Goal: Task Accomplishment & Management: Contribute content

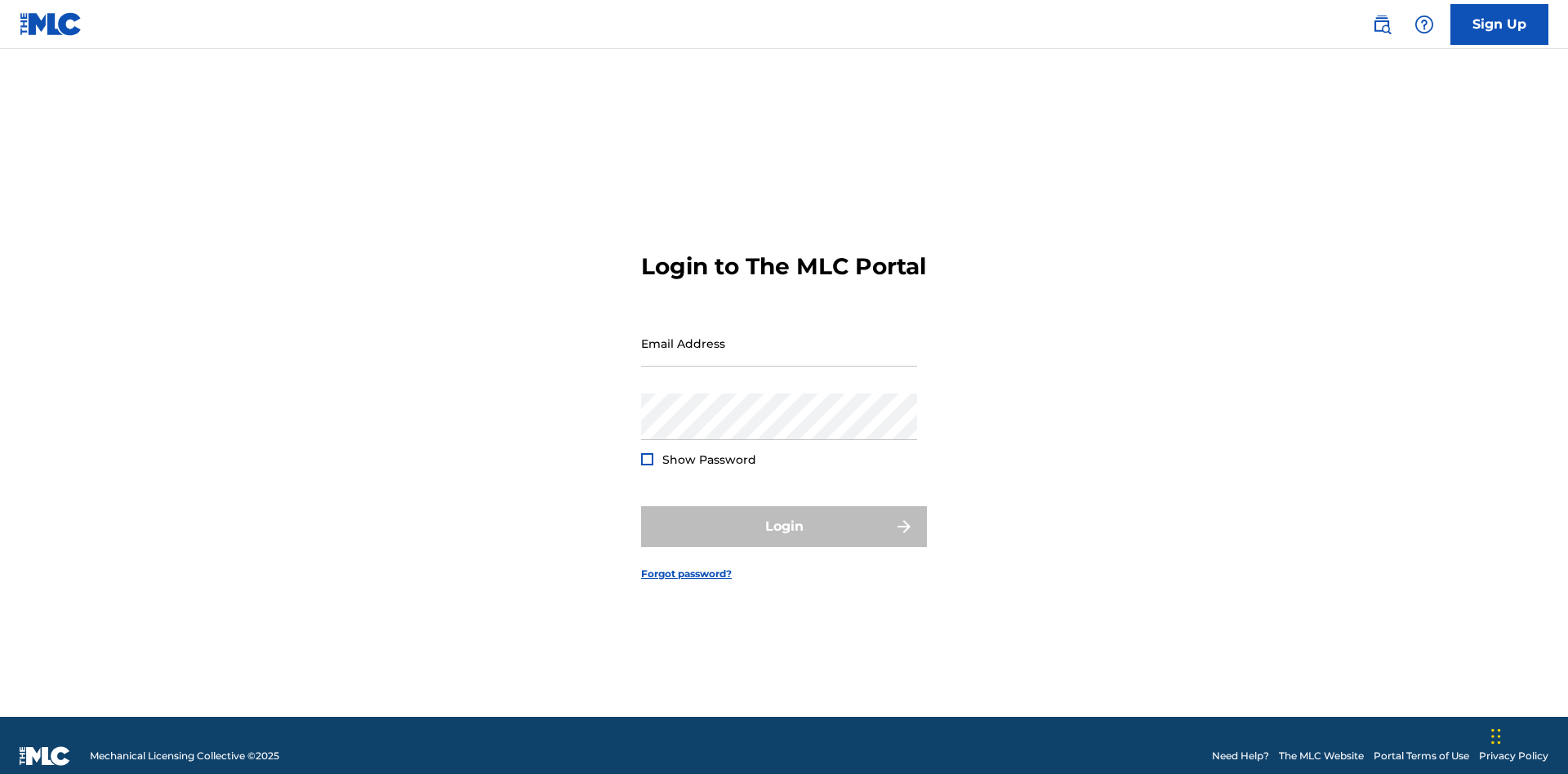
scroll to position [21, 0]
click at [779, 336] on input "Email Address" at bounding box center [778, 343] width 276 height 47
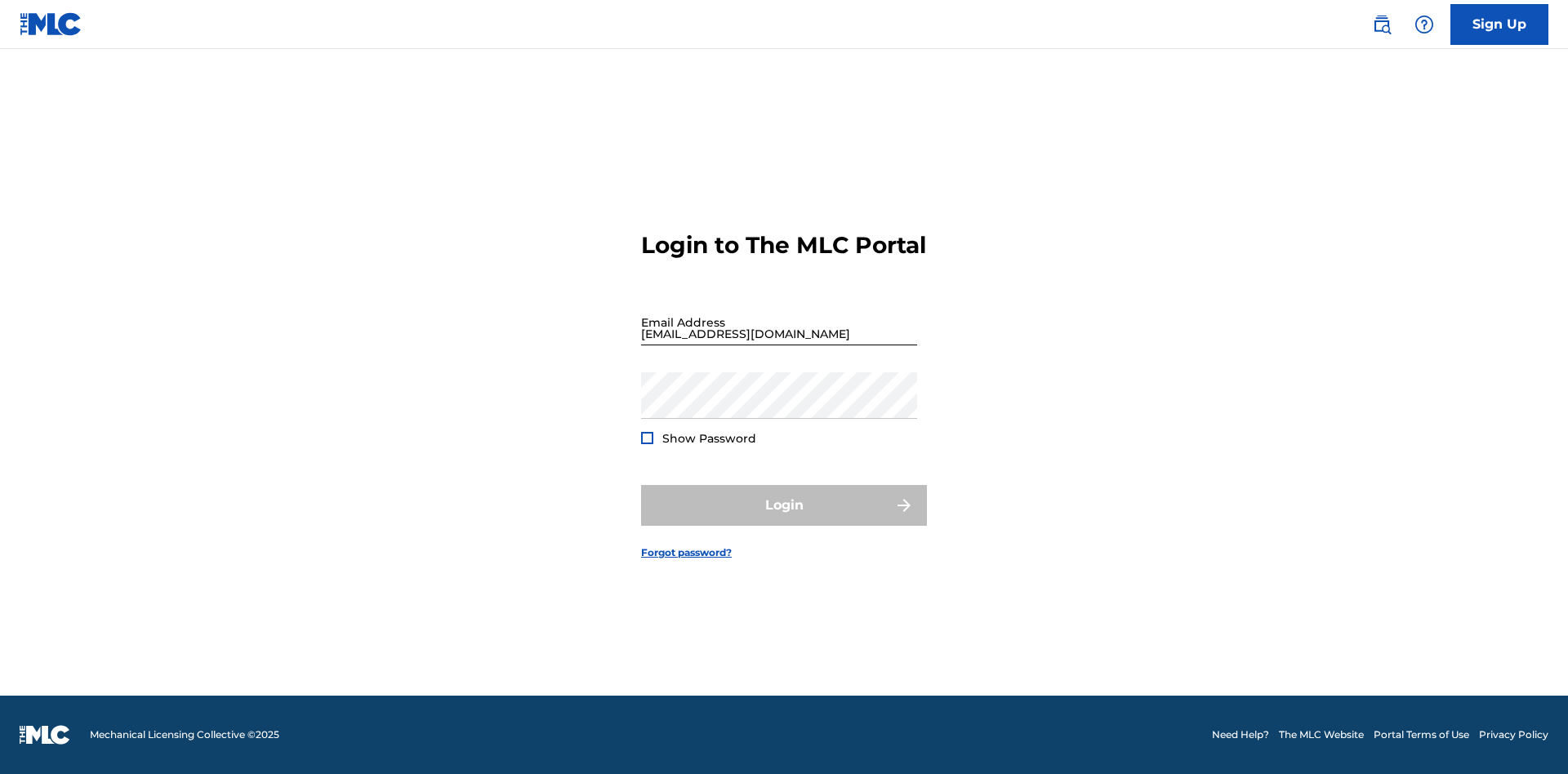
type input "[EMAIL_ADDRESS][DOMAIN_NAME]"
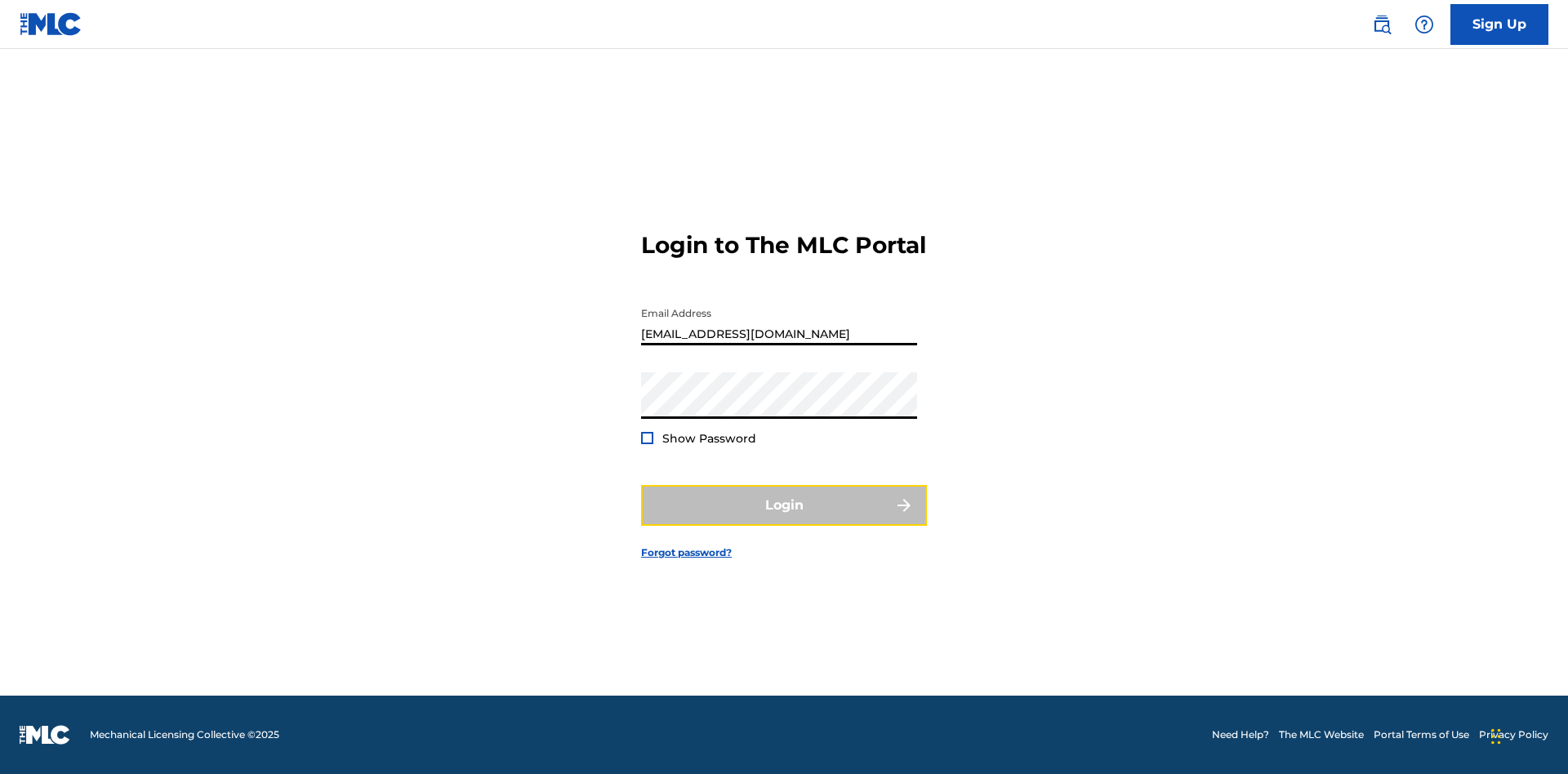
click at [784, 519] on button "Login" at bounding box center [783, 506] width 286 height 41
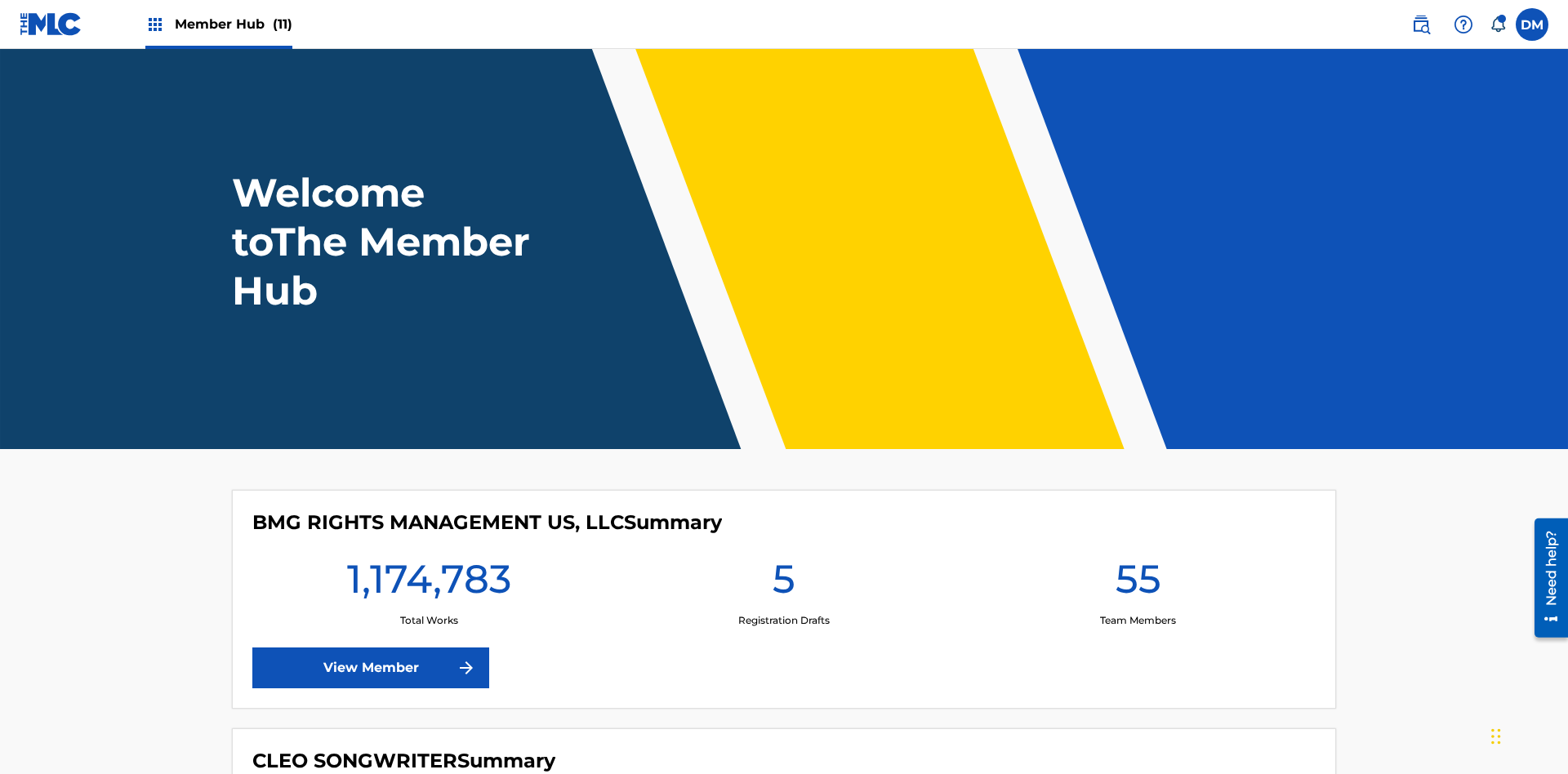
click at [233, 23] on span "Member Hub (11)" at bounding box center [233, 24] width 117 height 19
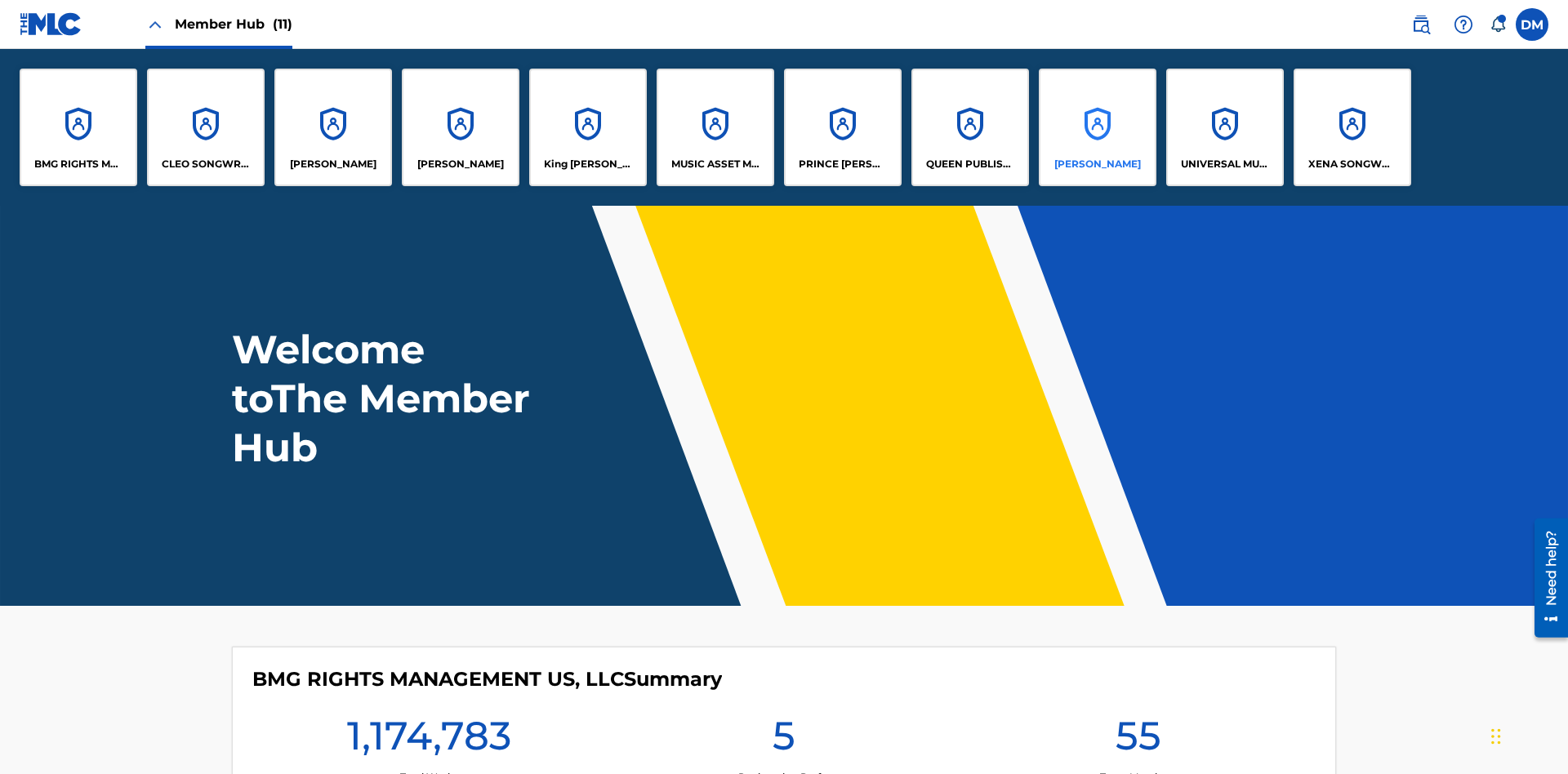
click at [1096, 164] on p "[PERSON_NAME]" at bounding box center [1097, 165] width 86 height 15
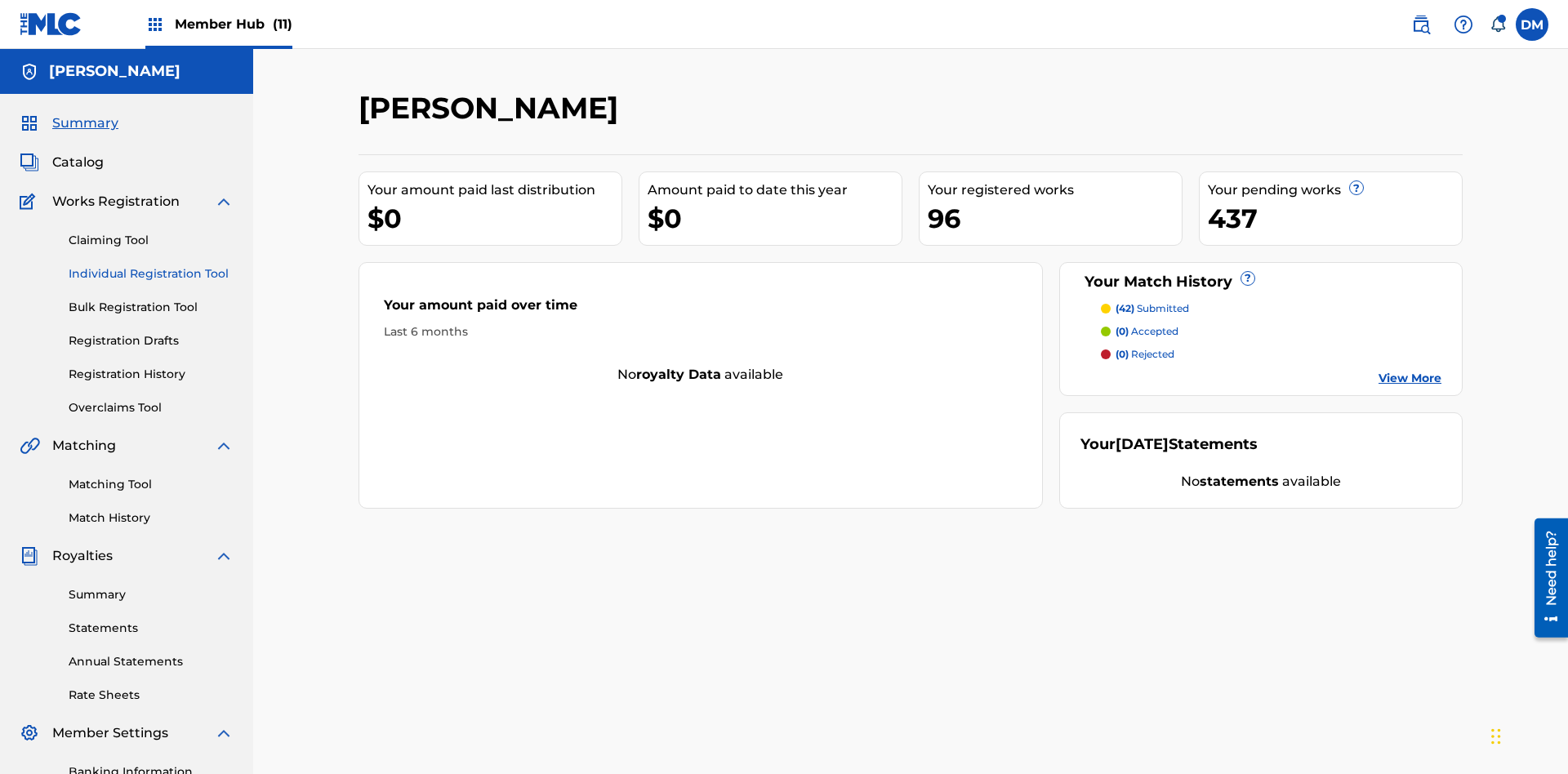
click at [151, 265] on link "Individual Registration Tool" at bounding box center [151, 274] width 165 height 17
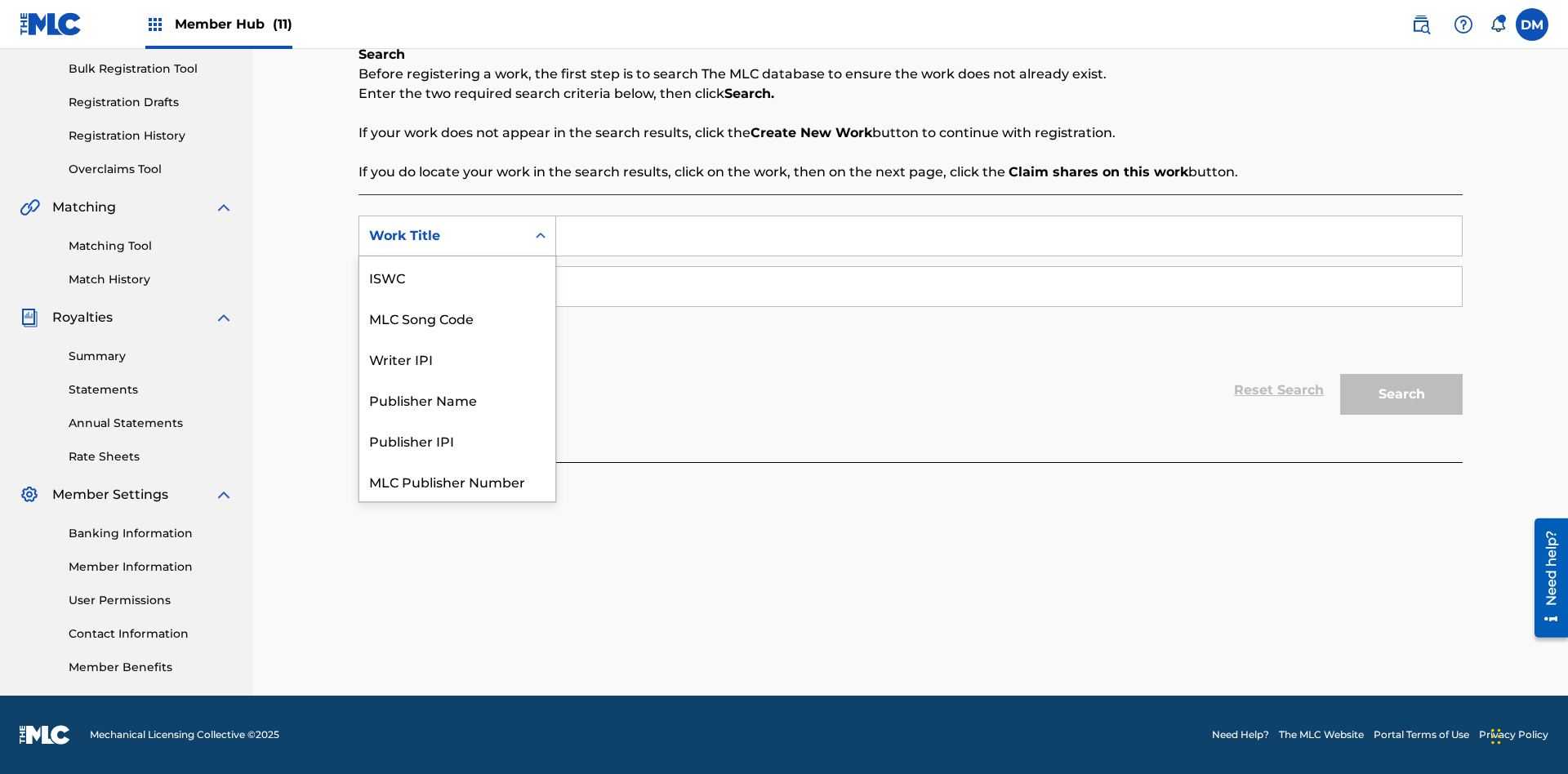
scroll to position [41, 0]
click at [458, 277] on div "MLC Song Code" at bounding box center [457, 277] width 196 height 41
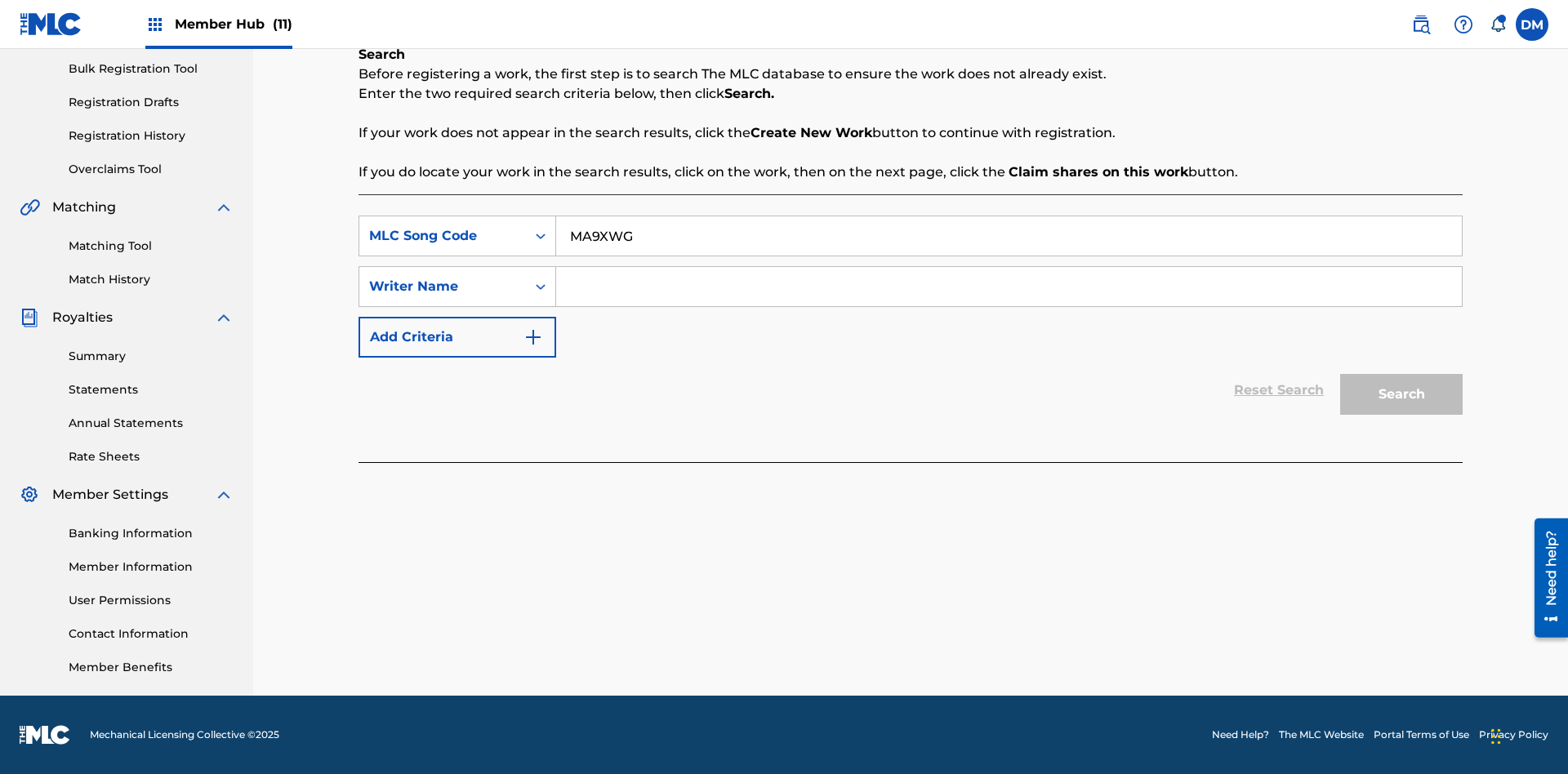
type input "MA9XWG"
click at [1008, 287] on input "Search Form" at bounding box center [1009, 287] width 906 height 39
type input "[PERSON_NAME]"
click at [1402, 394] on button "Search" at bounding box center [1402, 394] width 123 height 41
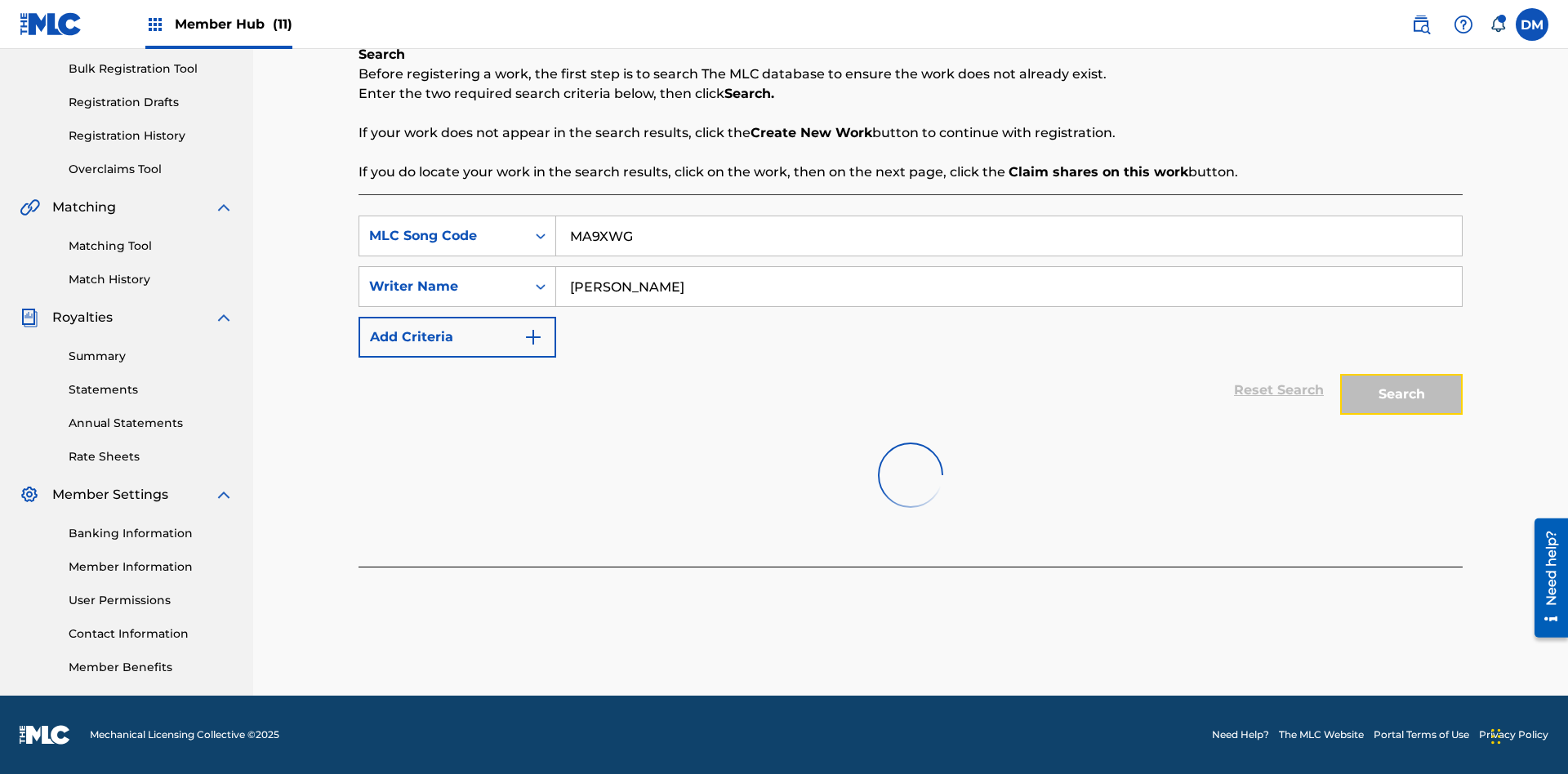
click at [1402, 394] on button "Search" at bounding box center [1402, 394] width 123 height 41
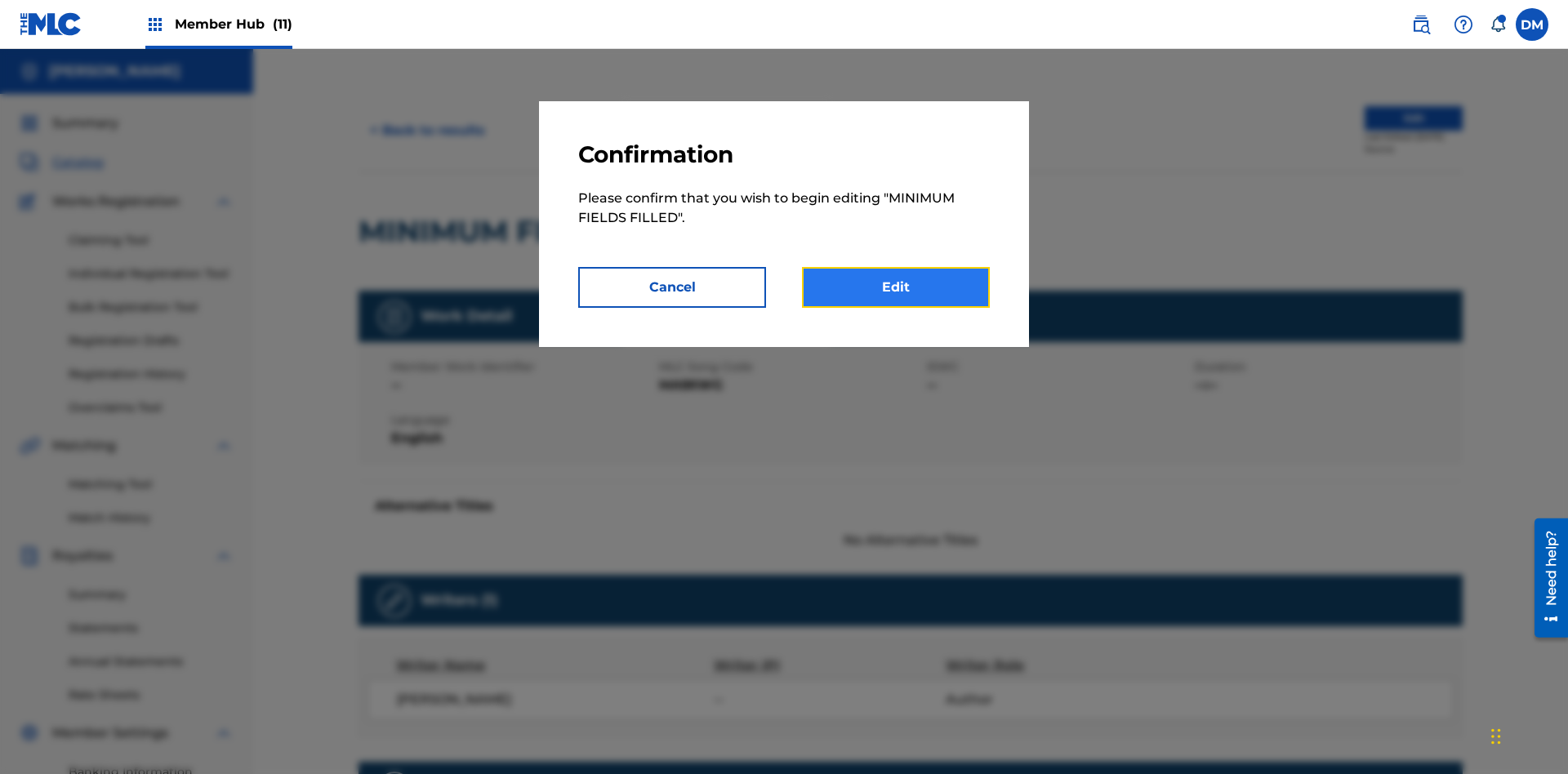
click at [896, 287] on link "Edit" at bounding box center [896, 287] width 188 height 41
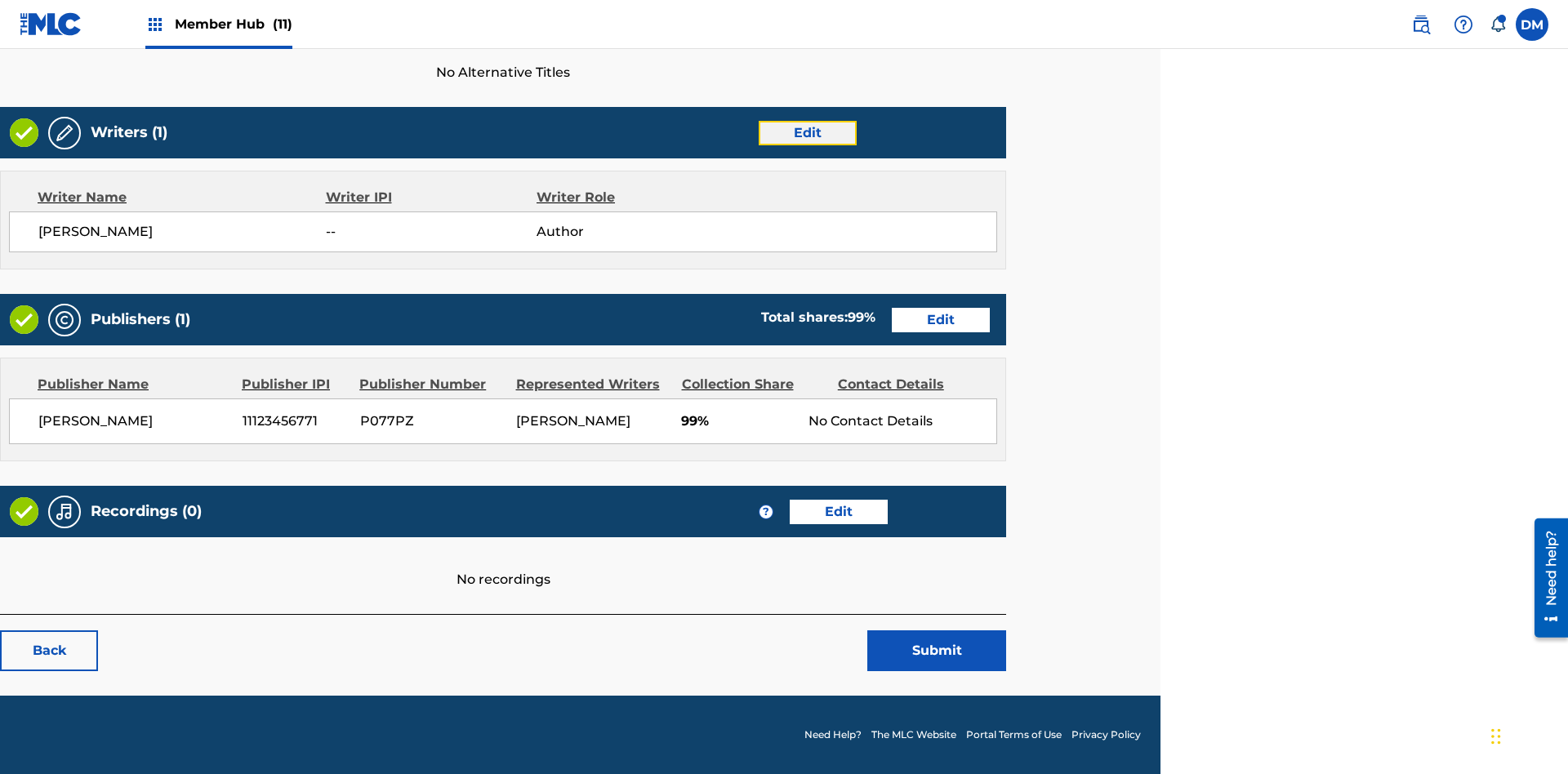
click at [806, 132] on link "Edit" at bounding box center [807, 133] width 98 height 24
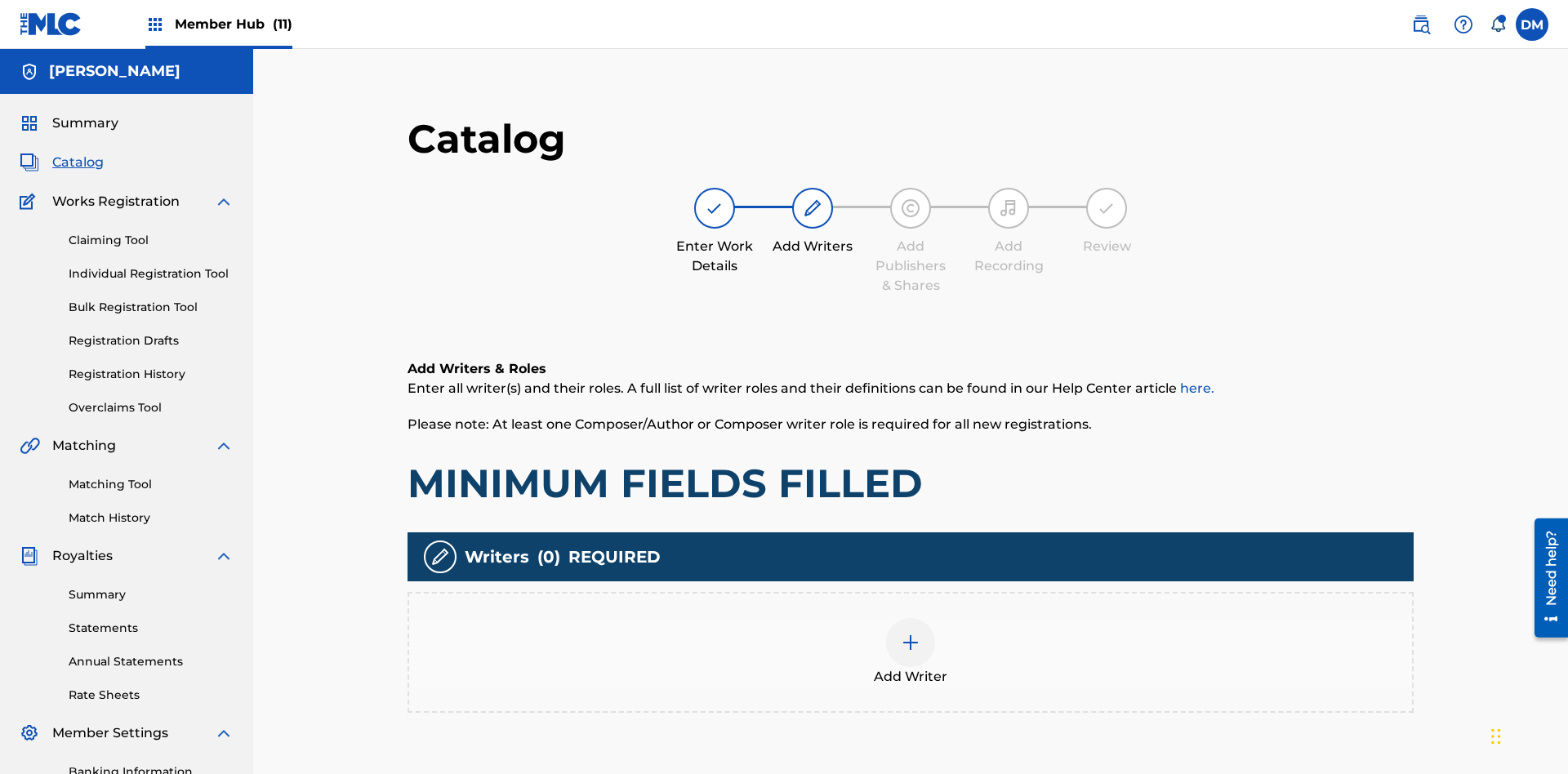
scroll to position [238, 407]
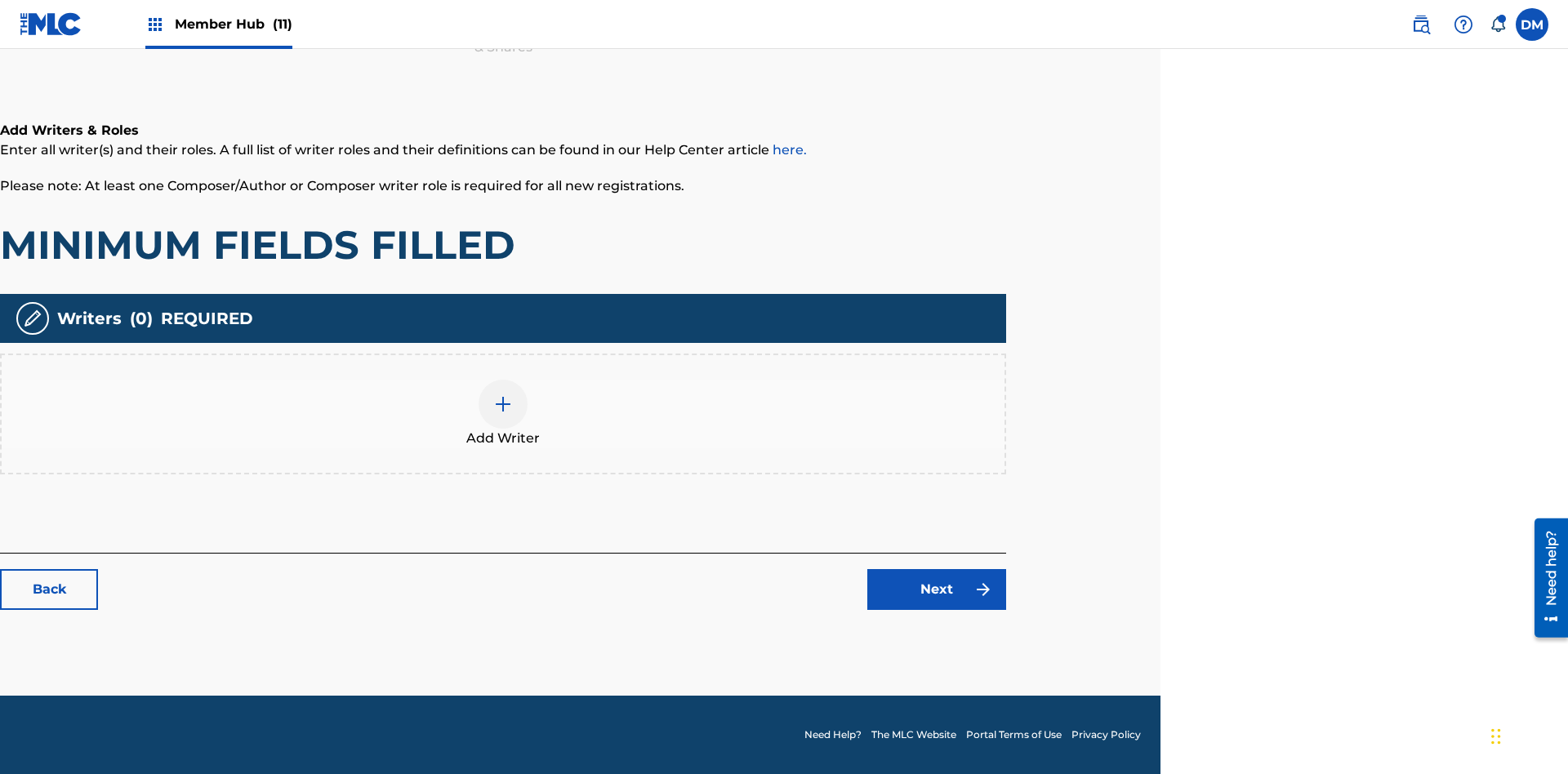
click at [503, 413] on img at bounding box center [502, 404] width 20 height 20
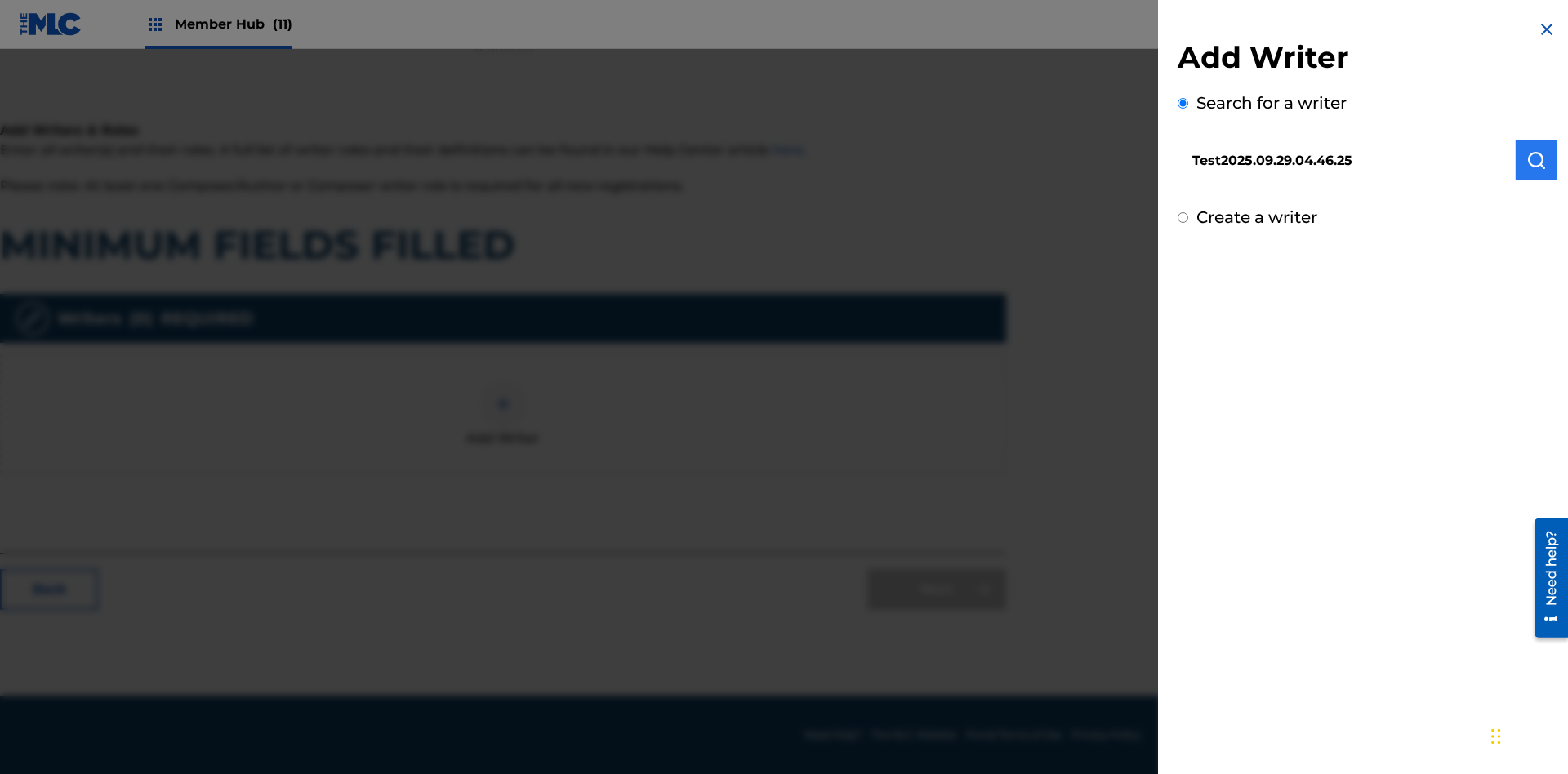
type input "Test2025.09.29.04.46.25"
click at [1536, 160] on img "submit" at bounding box center [1535, 160] width 20 height 20
click at [1183, 287] on input "Create a writer" at bounding box center [1182, 287] width 10 height 10
radio input "false"
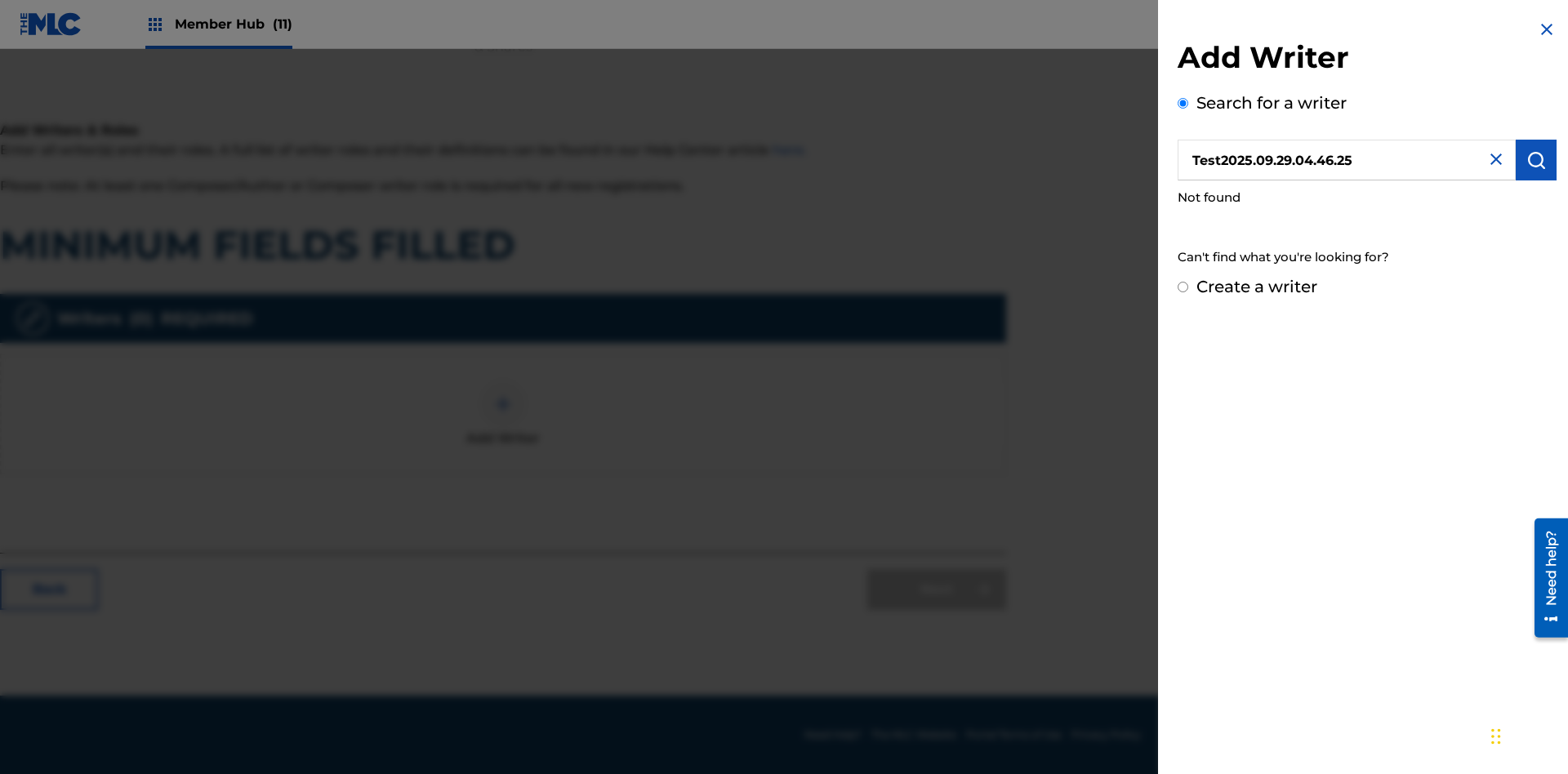
radio input "true"
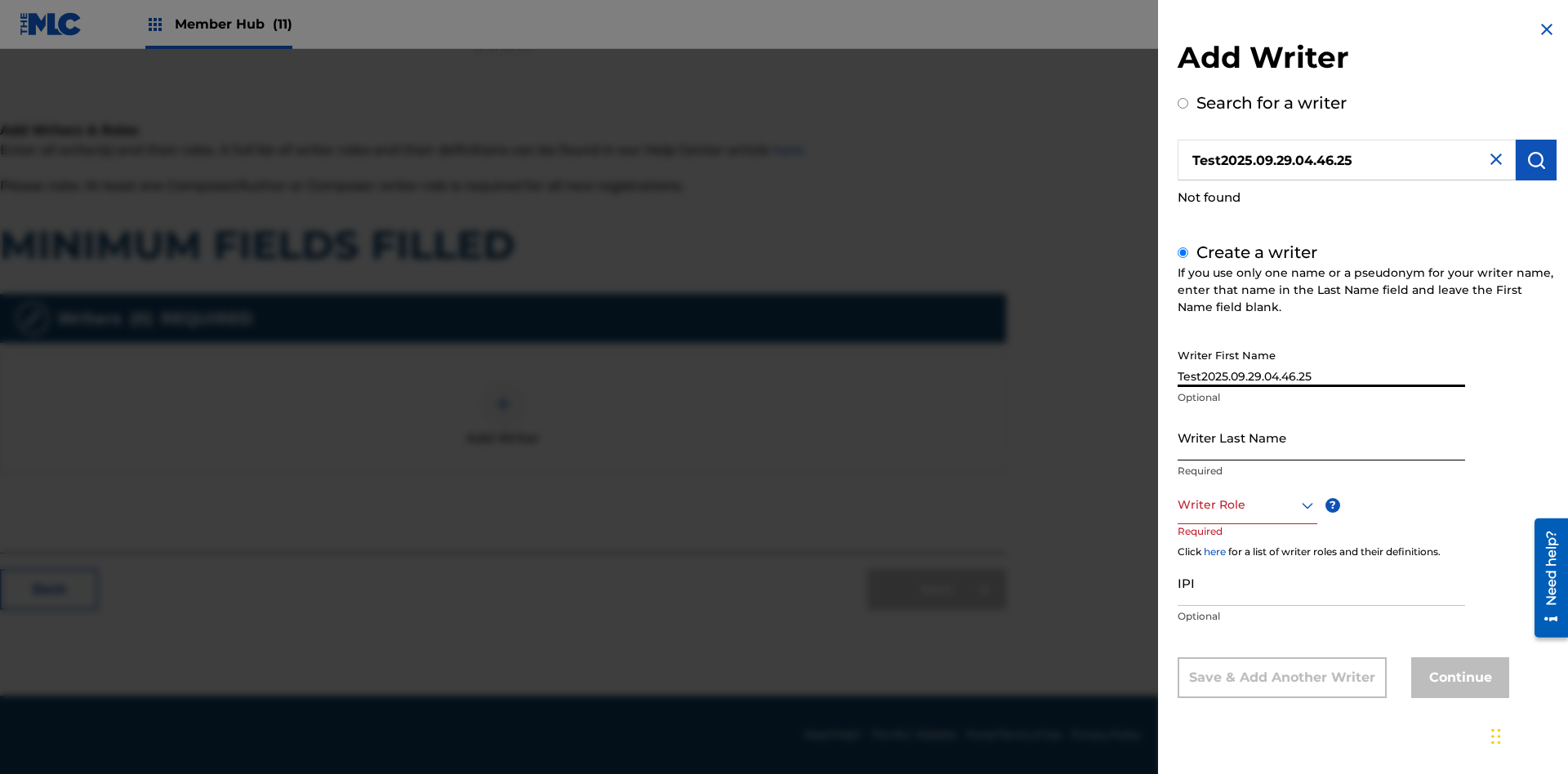
type input "Test2025.09.29.04.46.25"
click at [1322, 437] on input "Writer Last Name" at bounding box center [1321, 437] width 287 height 47
type input "Test2025.09.29.04.46.26"
click at [1246, 505] on div at bounding box center [1247, 505] width 140 height 20
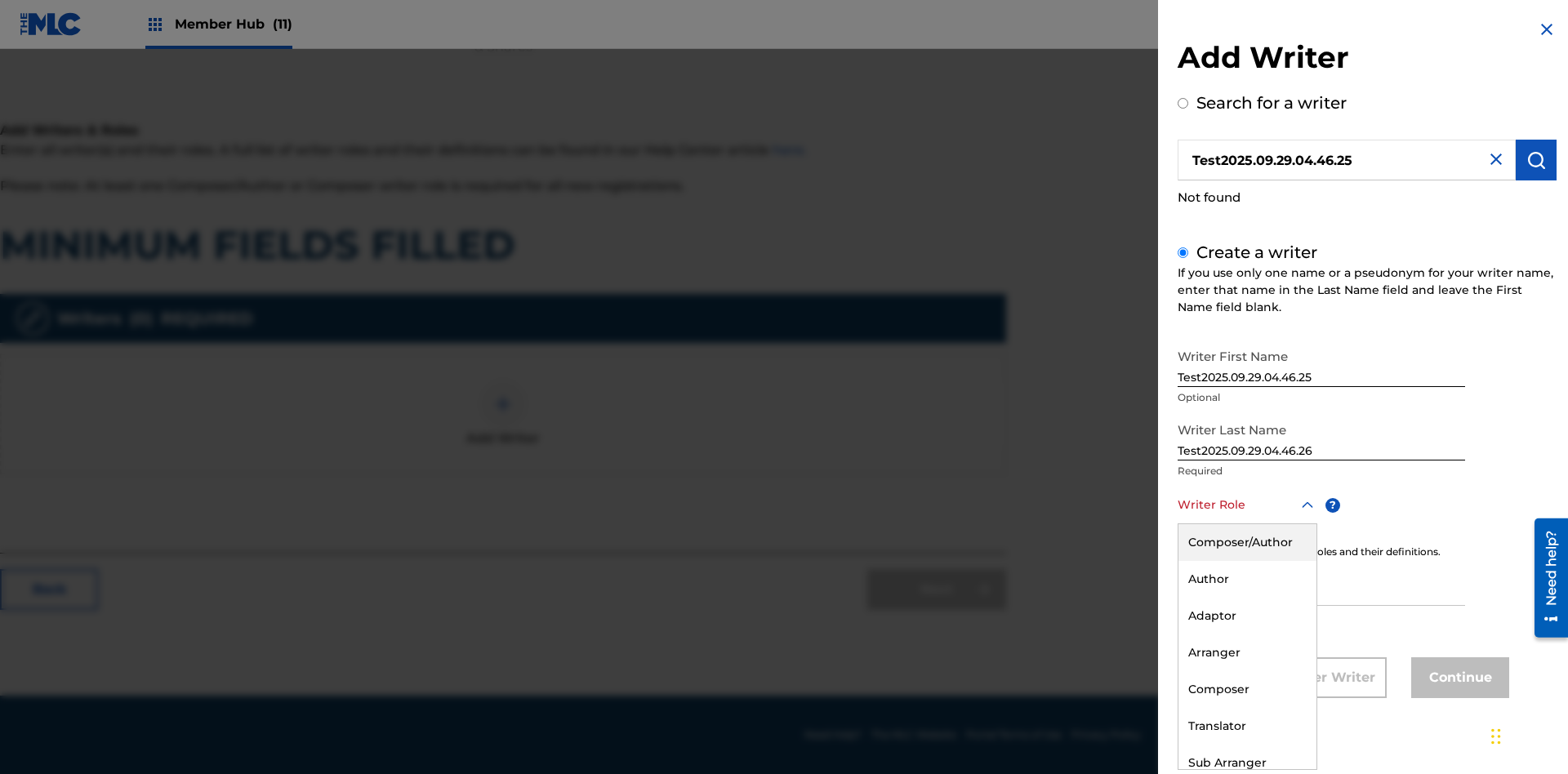
click at [1246, 616] on div "Adaptor" at bounding box center [1247, 617] width 138 height 37
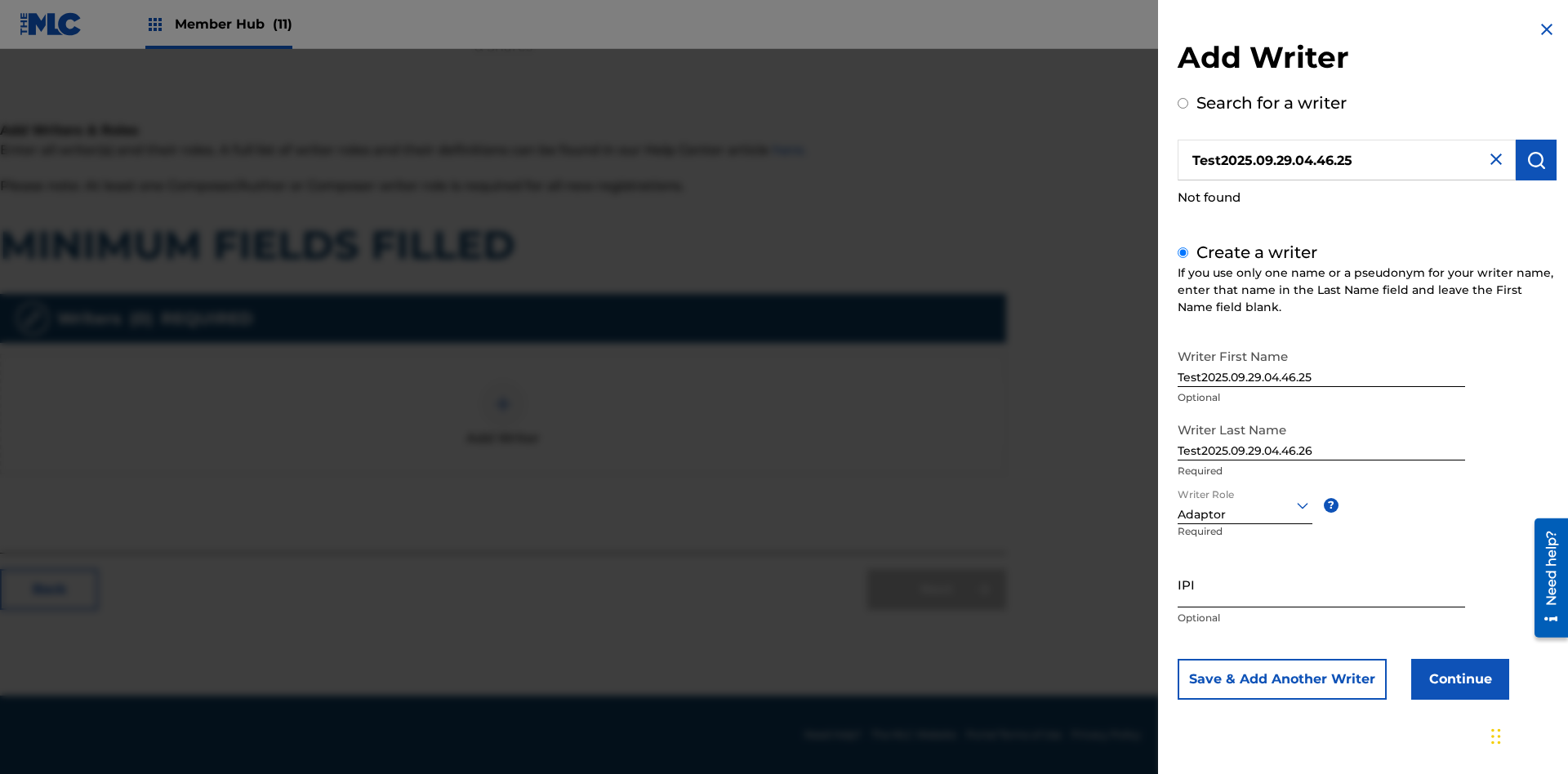
click at [1322, 584] on input "IPI" at bounding box center [1321, 584] width 287 height 47
click at [1457, 679] on button "Continue" at bounding box center [1459, 680] width 98 height 41
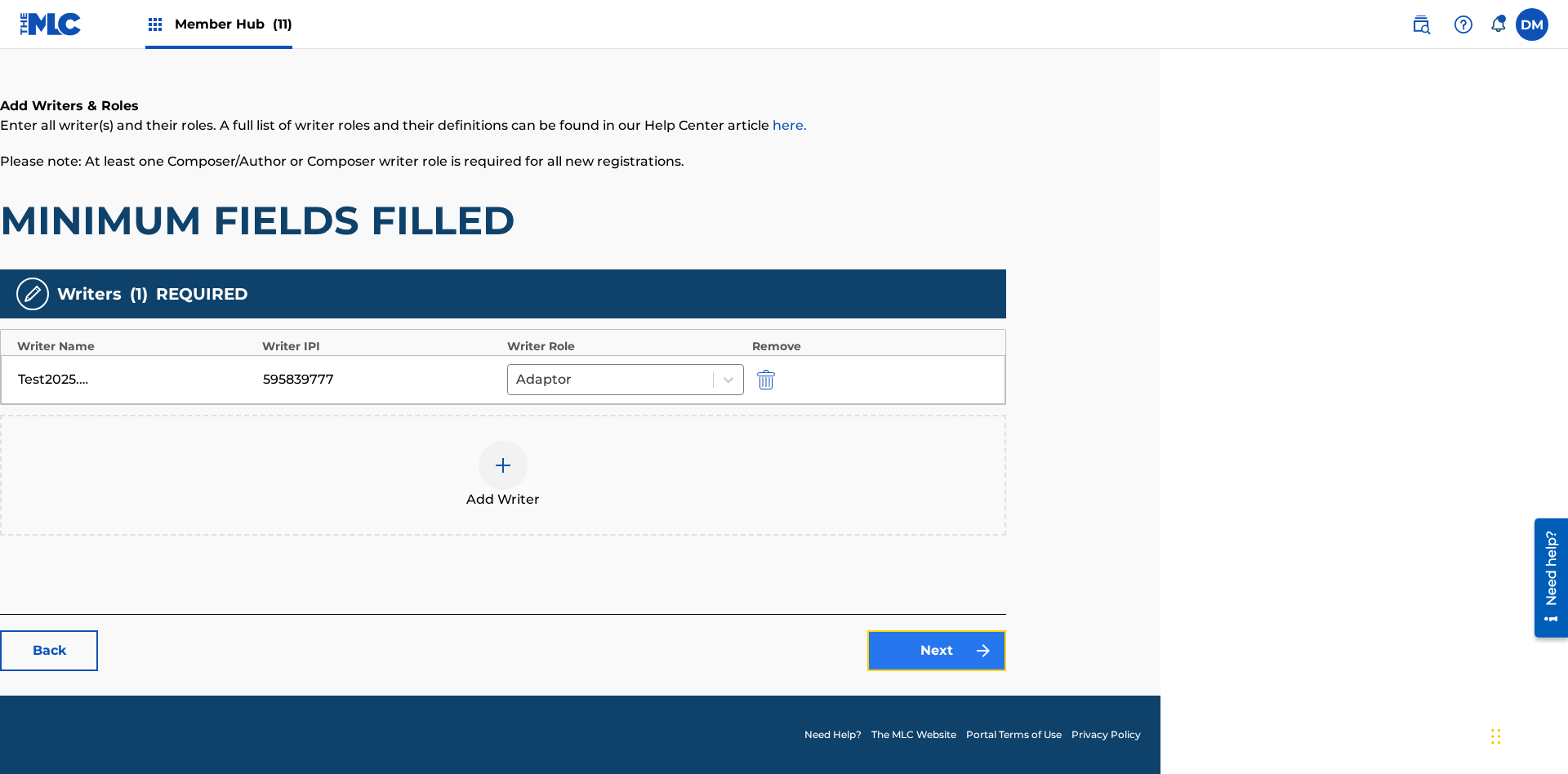
click at [937, 651] on link "Next" at bounding box center [936, 651] width 139 height 41
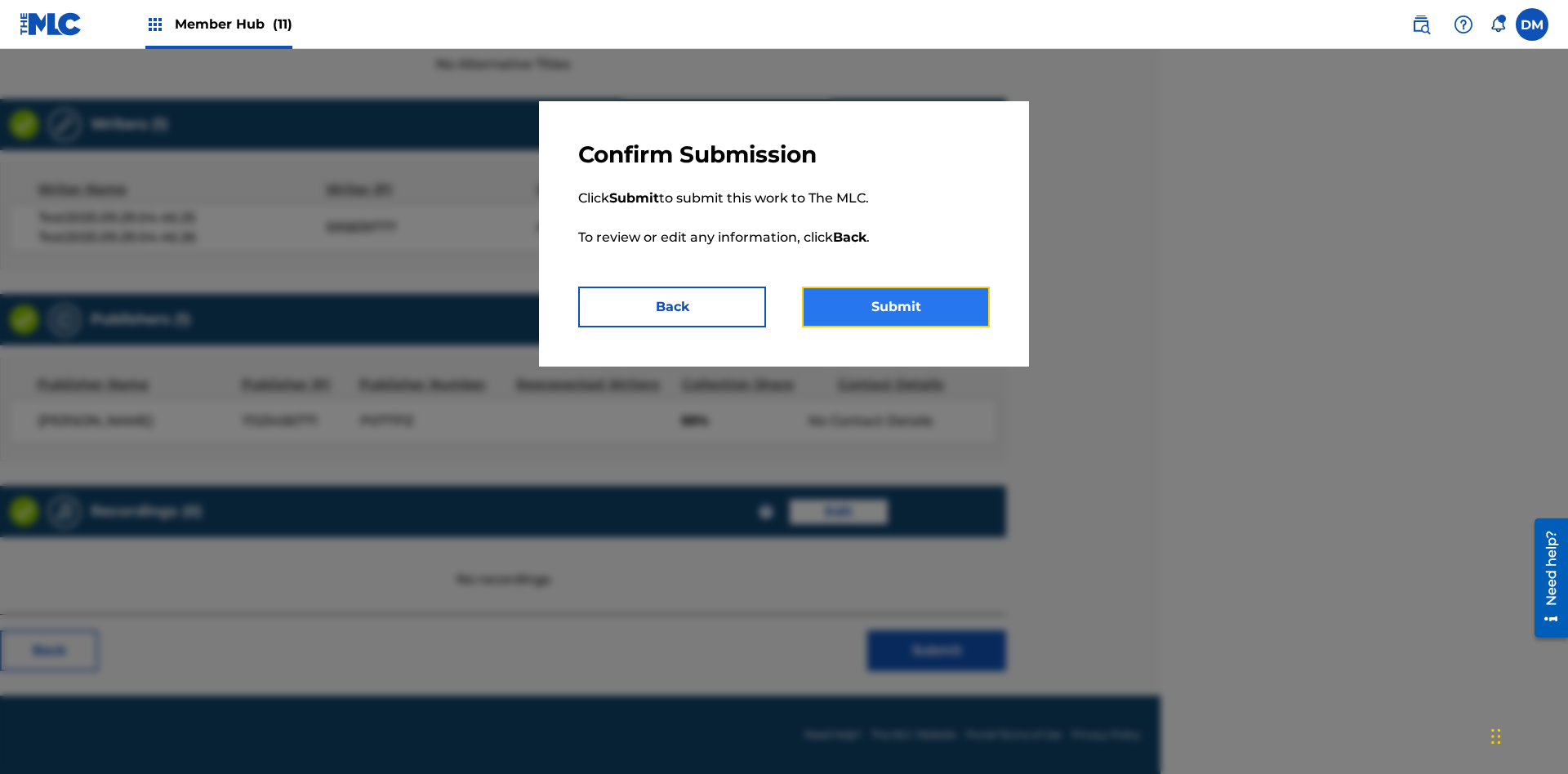
click at [896, 307] on button "Submit" at bounding box center [896, 307] width 188 height 41
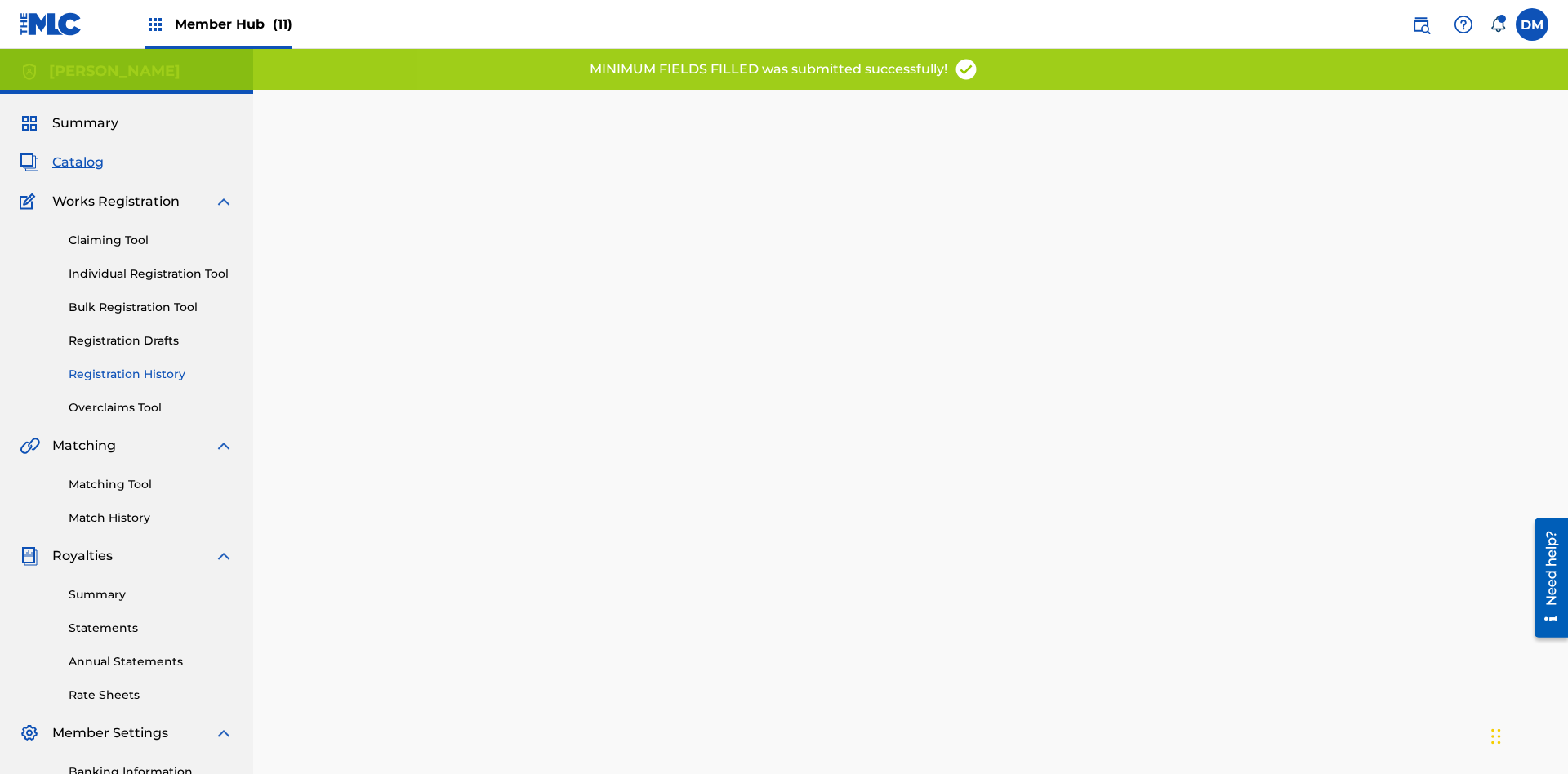
click at [83, 366] on link "Registration History" at bounding box center [151, 374] width 165 height 17
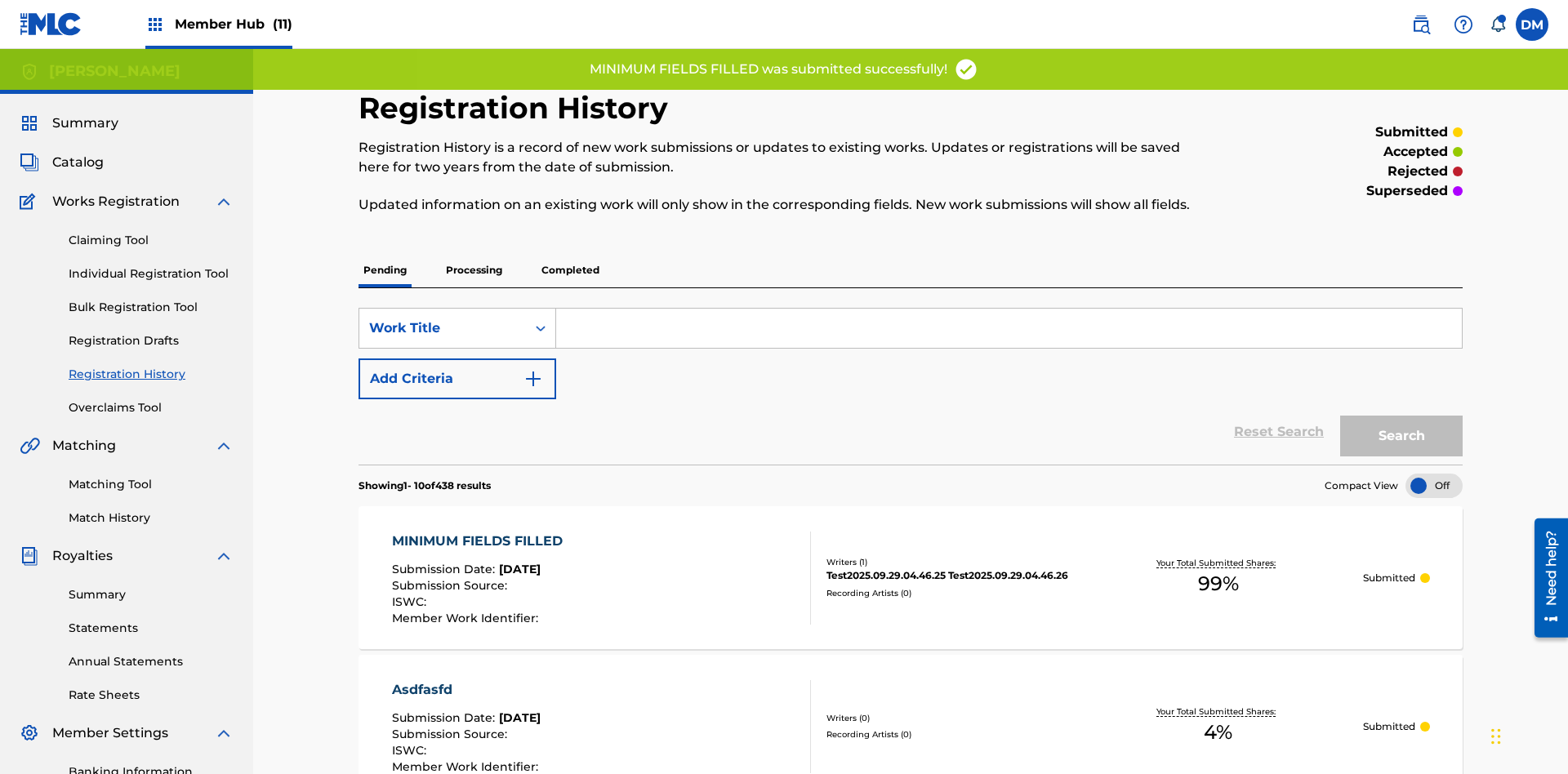
scroll to position [464, 0]
